Goal: Task Accomplishment & Management: Manage account settings

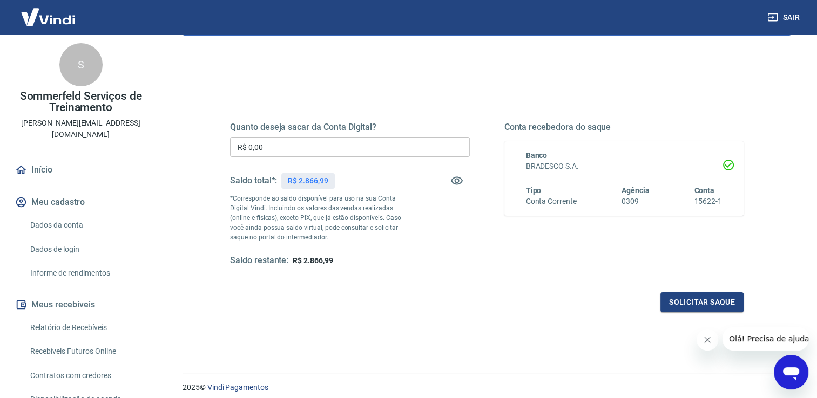
scroll to position [108, 0]
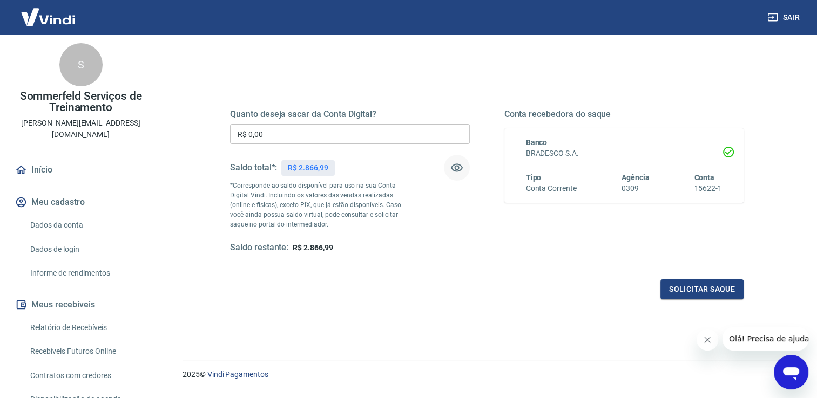
click at [458, 166] on icon "button" at bounding box center [456, 167] width 13 height 13
click at [458, 166] on icon "button" at bounding box center [457, 168] width 12 height 10
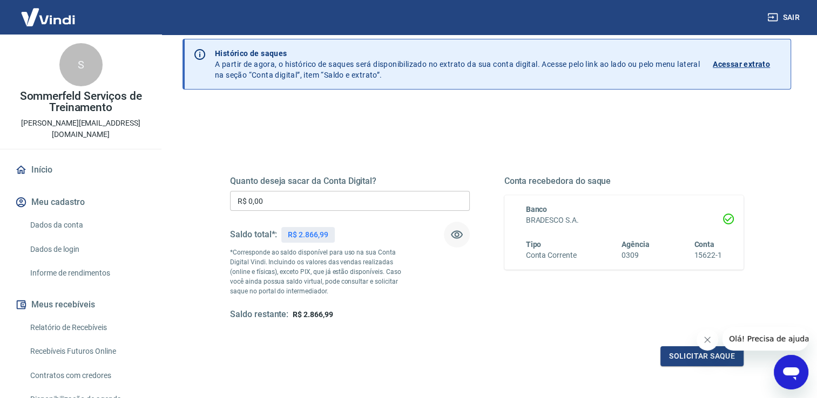
scroll to position [0, 0]
